Goal: Task Accomplishment & Management: Manage account settings

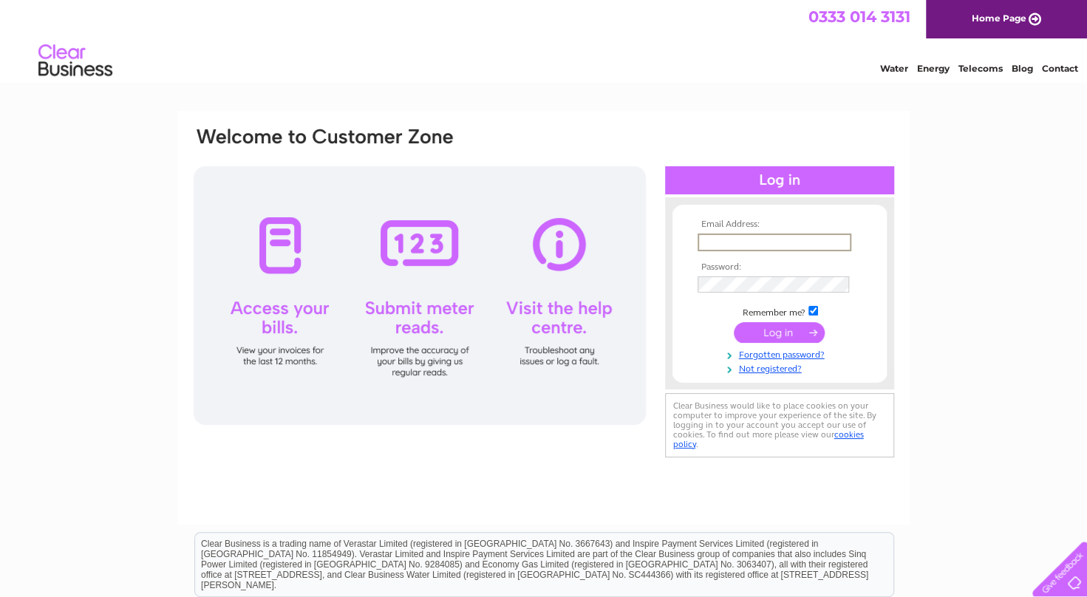
click at [718, 242] on input "text" at bounding box center [775, 243] width 154 height 18
type input "stuartgale2003@yahoo.co.uk"
click at [787, 333] on input "submit" at bounding box center [779, 331] width 91 height 21
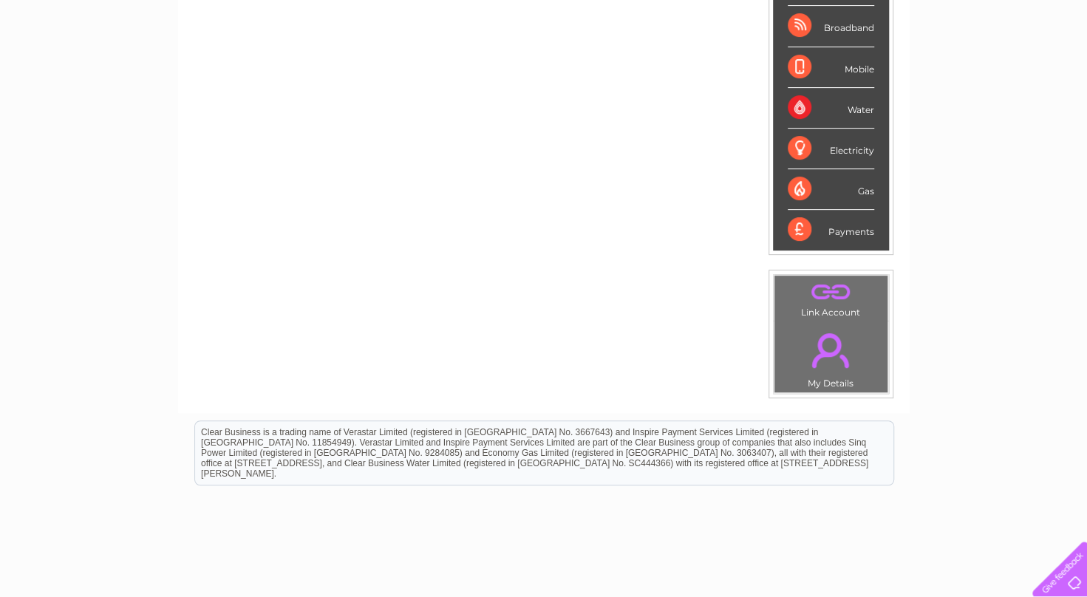
scroll to position [305, 0]
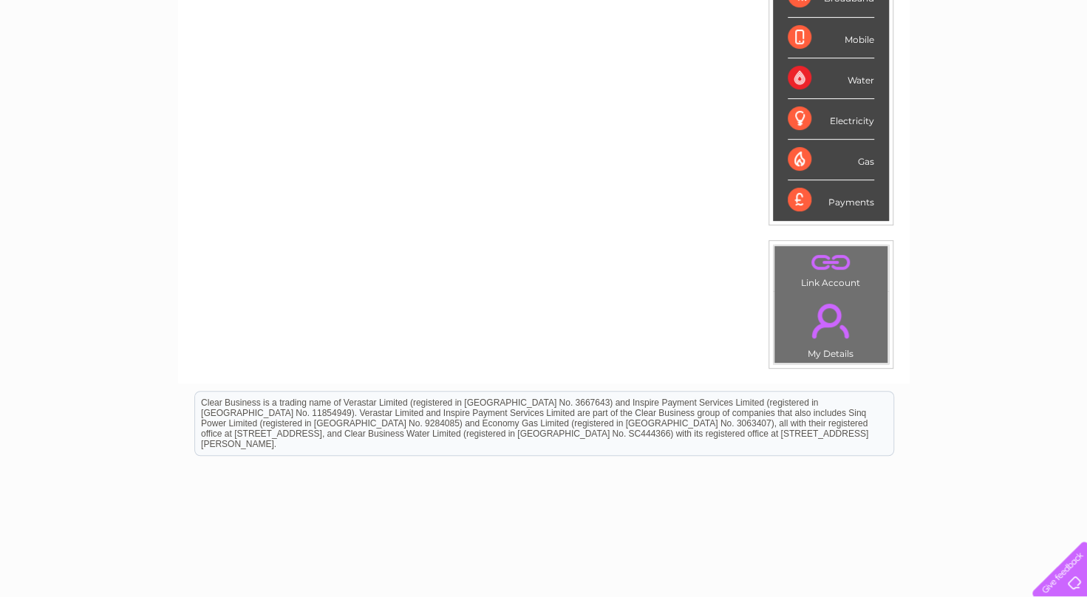
click at [835, 205] on div "Payments" at bounding box center [831, 200] width 86 height 40
click at [854, 195] on div "Payments" at bounding box center [831, 200] width 86 height 40
click at [802, 74] on div "Water" at bounding box center [831, 78] width 86 height 41
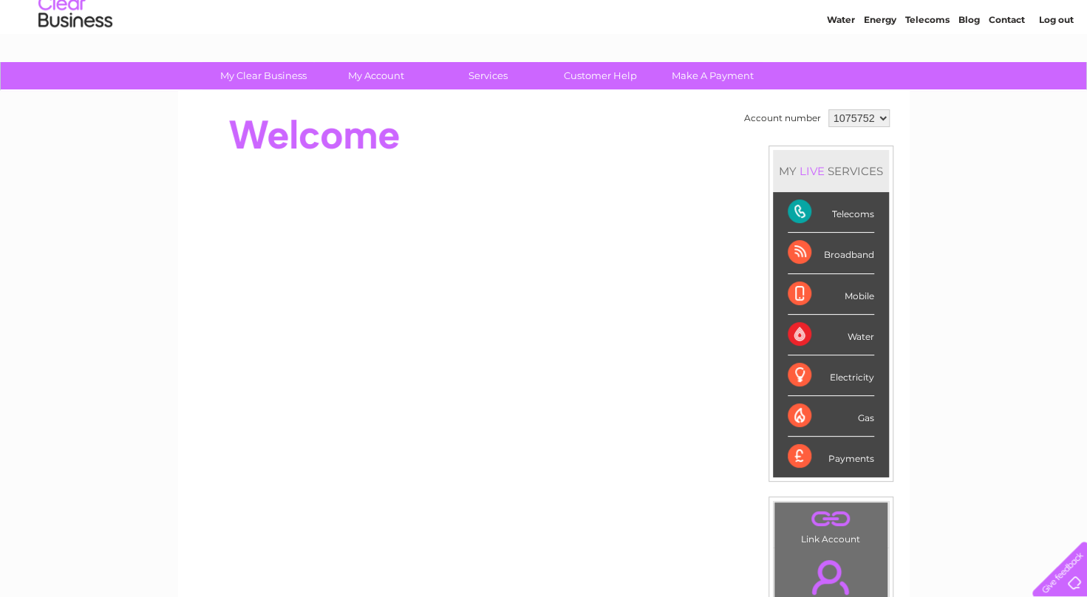
scroll to position [39, 0]
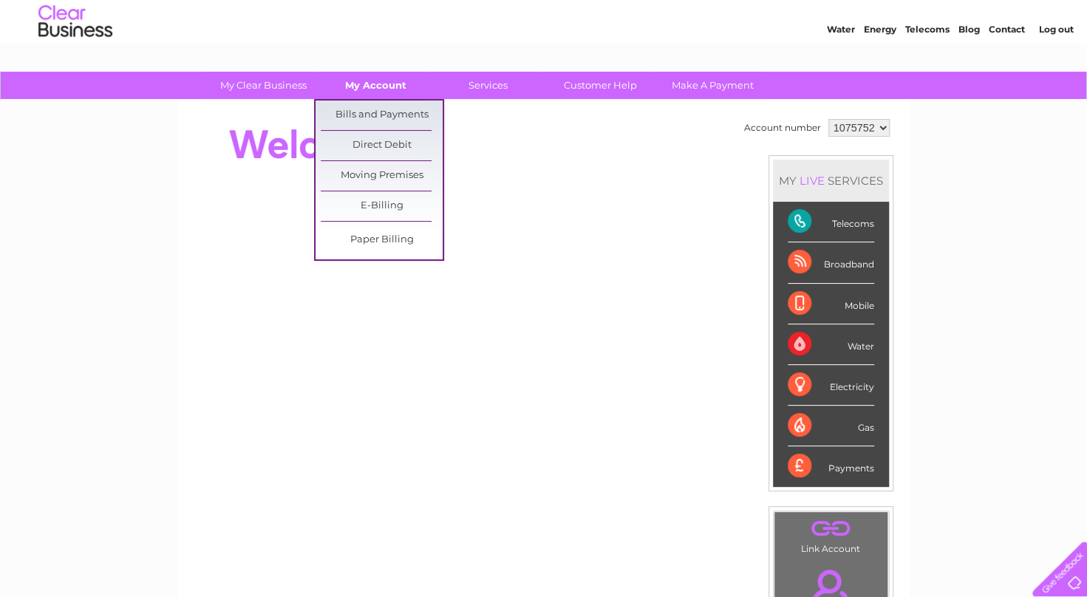
click at [375, 81] on link "My Account" at bounding box center [376, 85] width 122 height 27
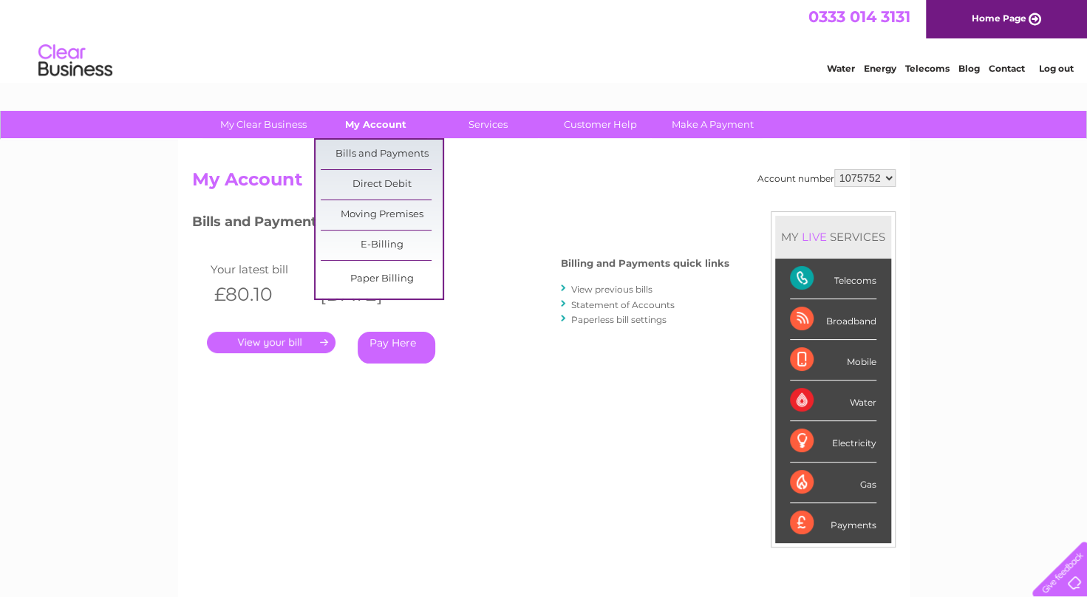
click at [370, 137] on link "My Account" at bounding box center [376, 124] width 122 height 27
click at [376, 152] on link "Bills and Payments" at bounding box center [382, 155] width 122 height 30
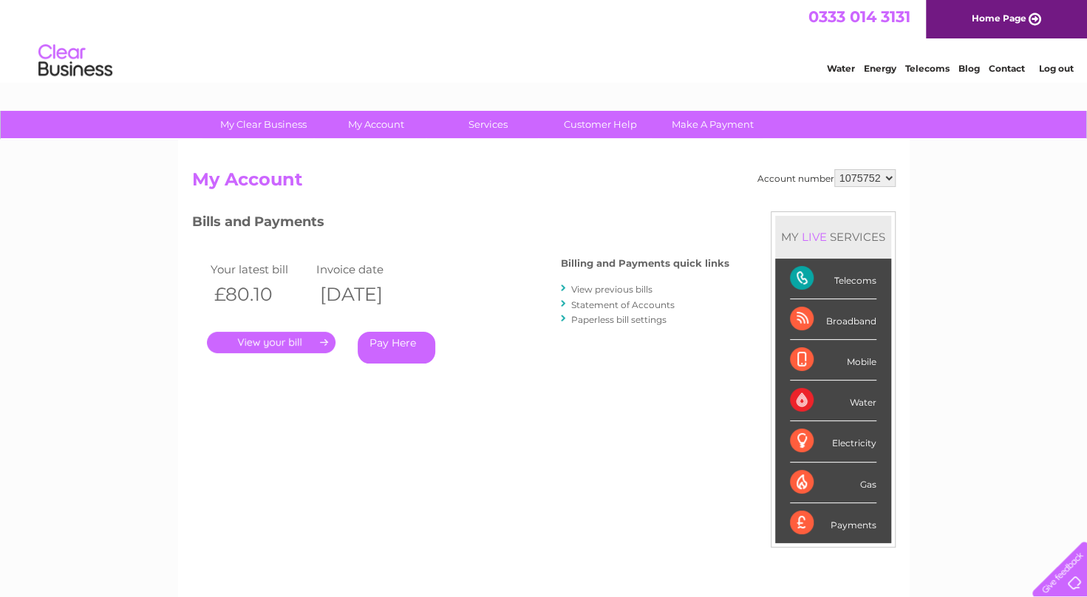
click at [274, 344] on link "." at bounding box center [271, 342] width 129 height 21
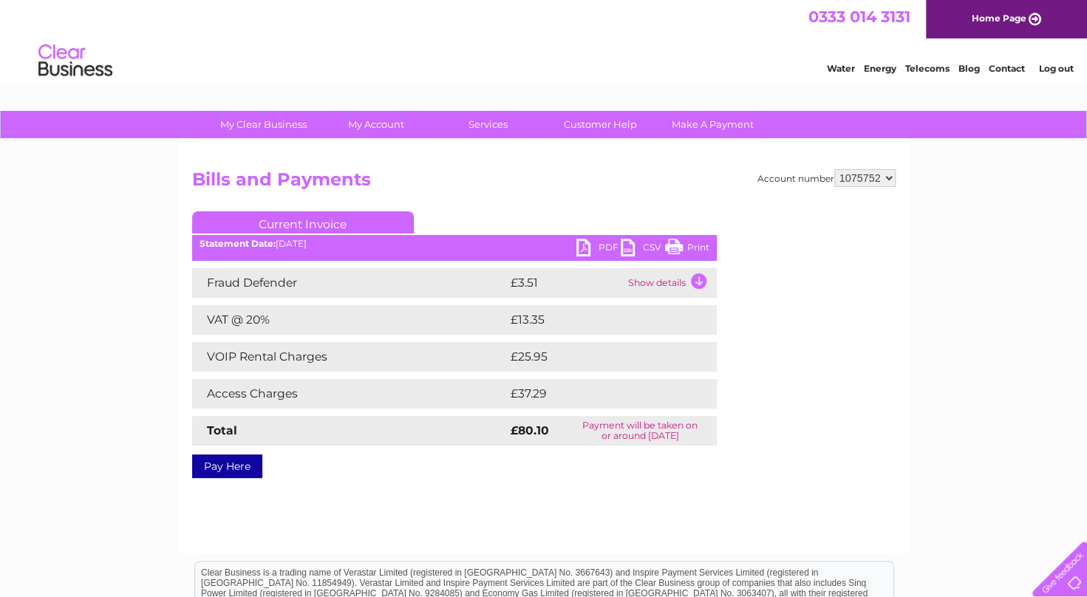
click at [699, 279] on td "Show details" at bounding box center [671, 283] width 92 height 30
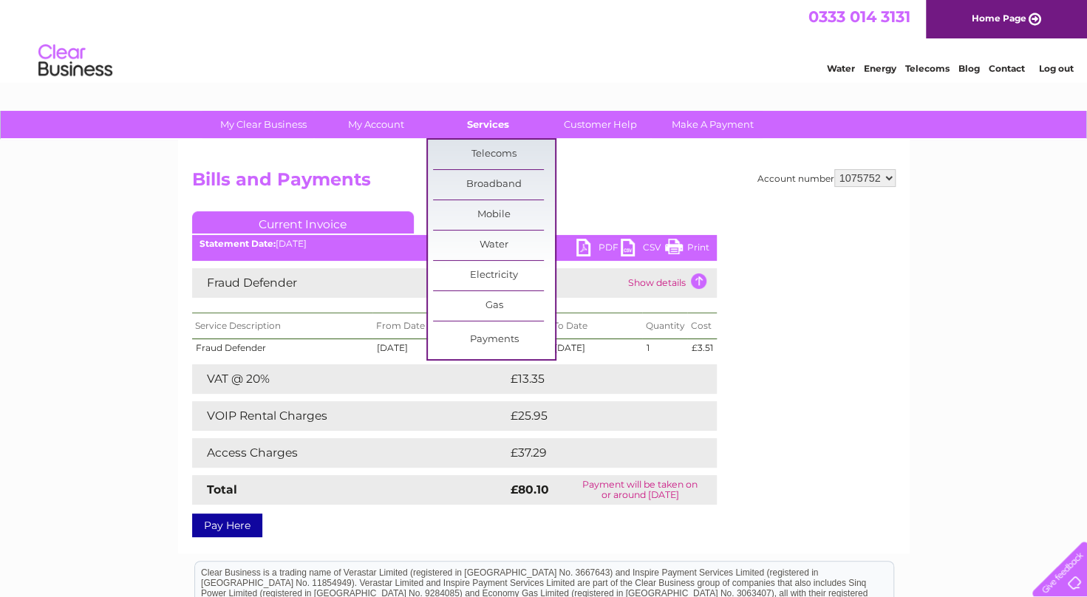
click at [496, 115] on link "Services" at bounding box center [488, 124] width 122 height 27
